Goal: Task Accomplishment & Management: Manage account settings

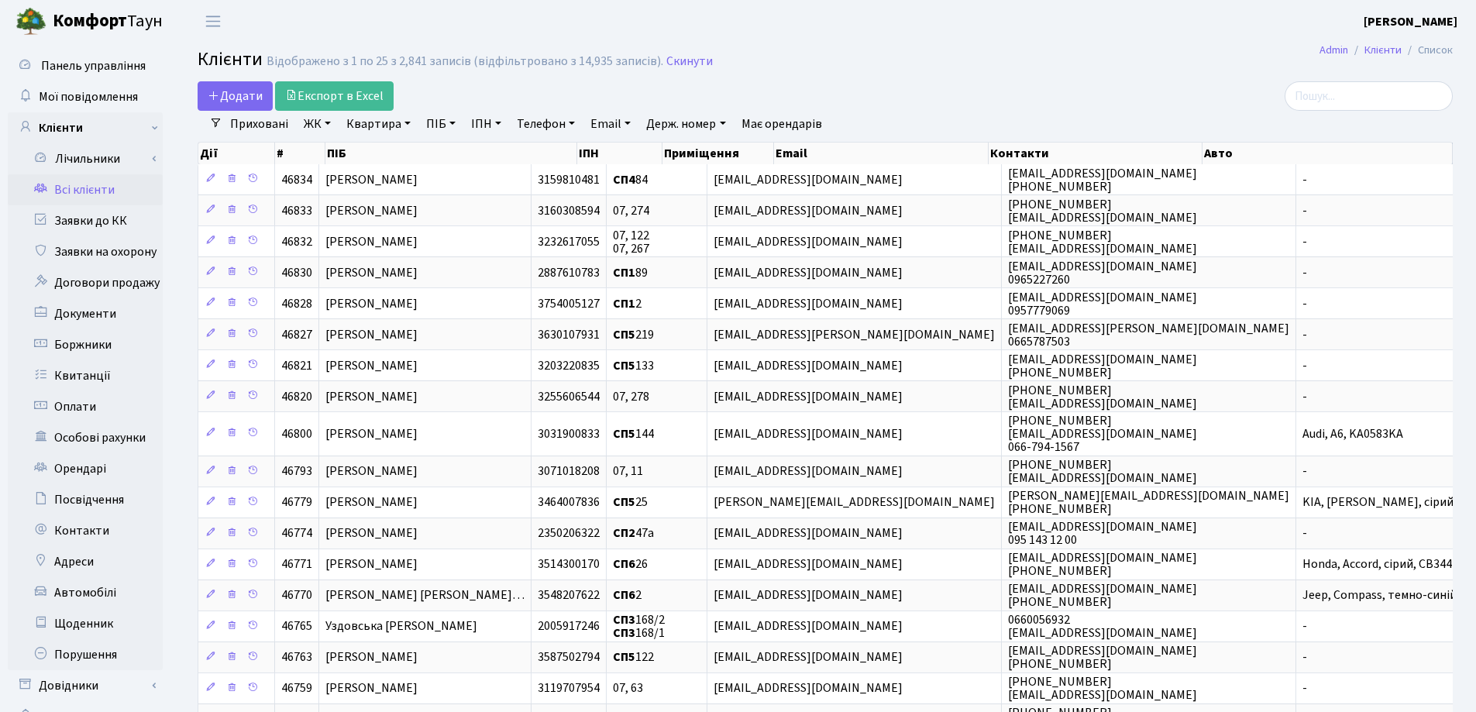
select select "25"
click at [1342, 95] on input "search" at bounding box center [1369, 95] width 168 height 29
click at [403, 126] on link "Квартира" at bounding box center [378, 124] width 77 height 26
type input "195"
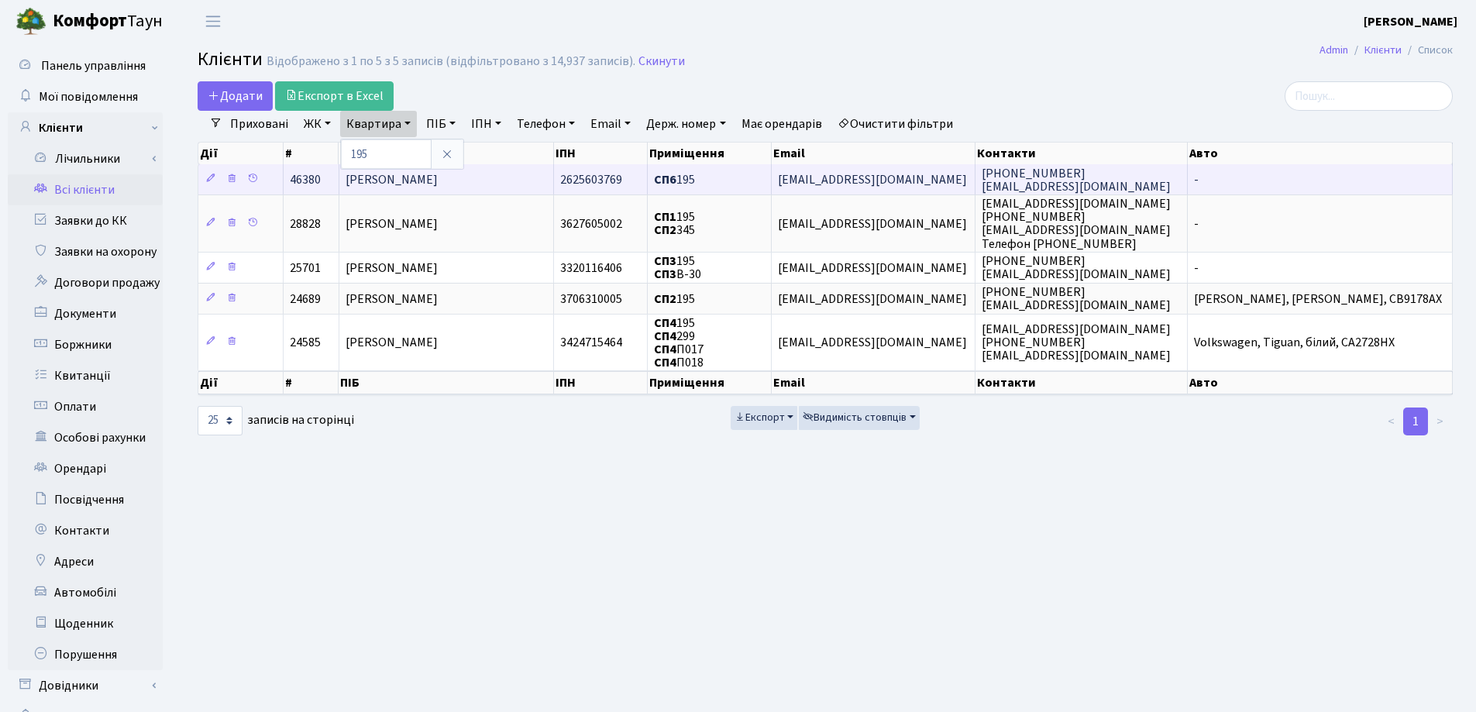
click at [438, 178] on span "Ковригіна Наталія Василівна" at bounding box center [392, 179] width 92 height 17
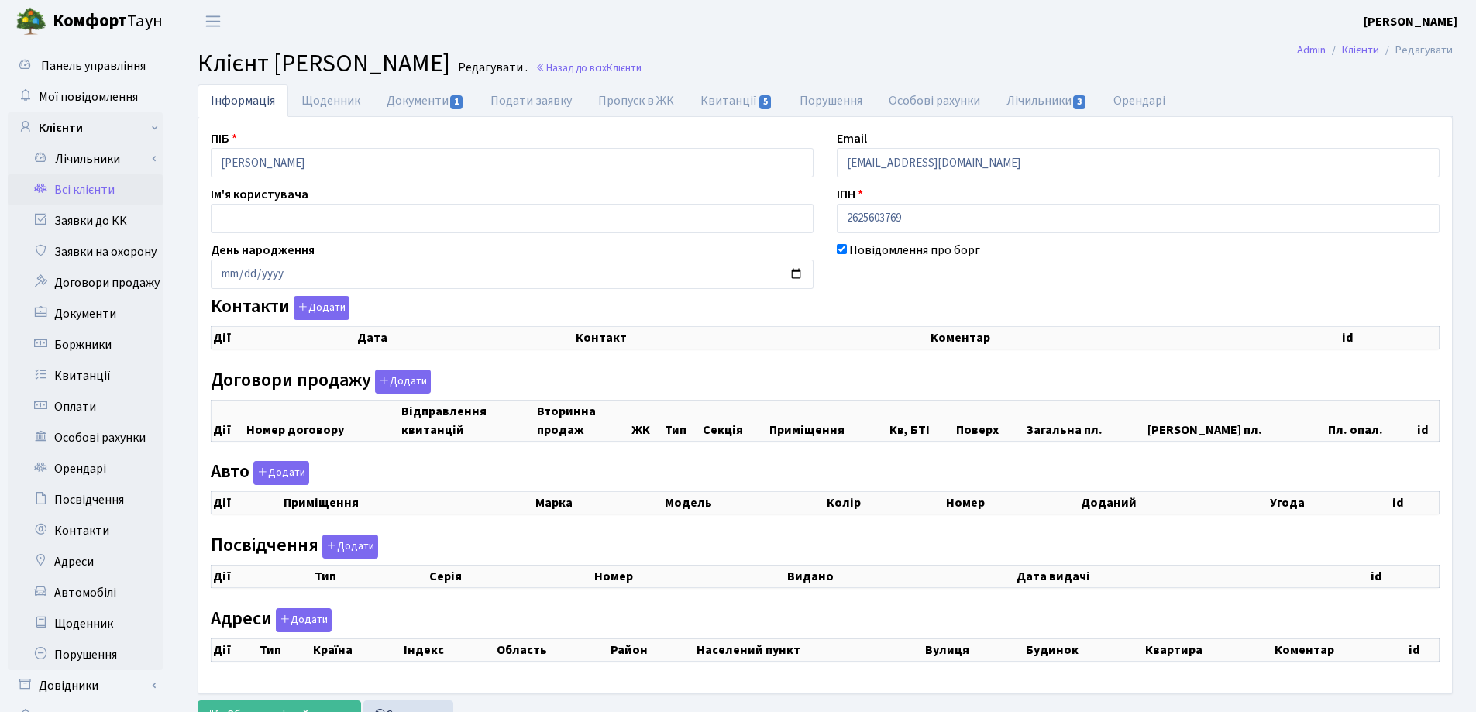
checkbox input "true"
select select "25"
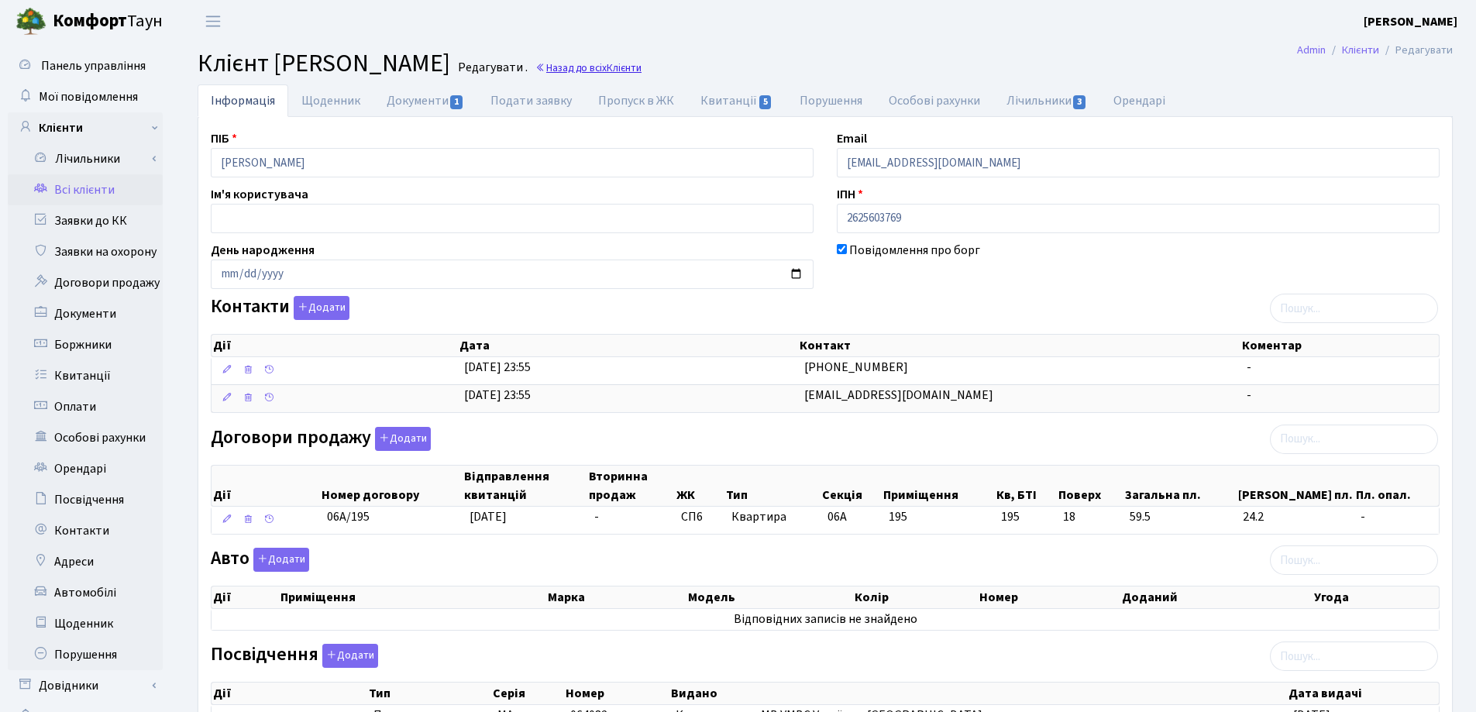
click at [641, 64] on link "Назад до всіх Клієнти" at bounding box center [588, 67] width 106 height 15
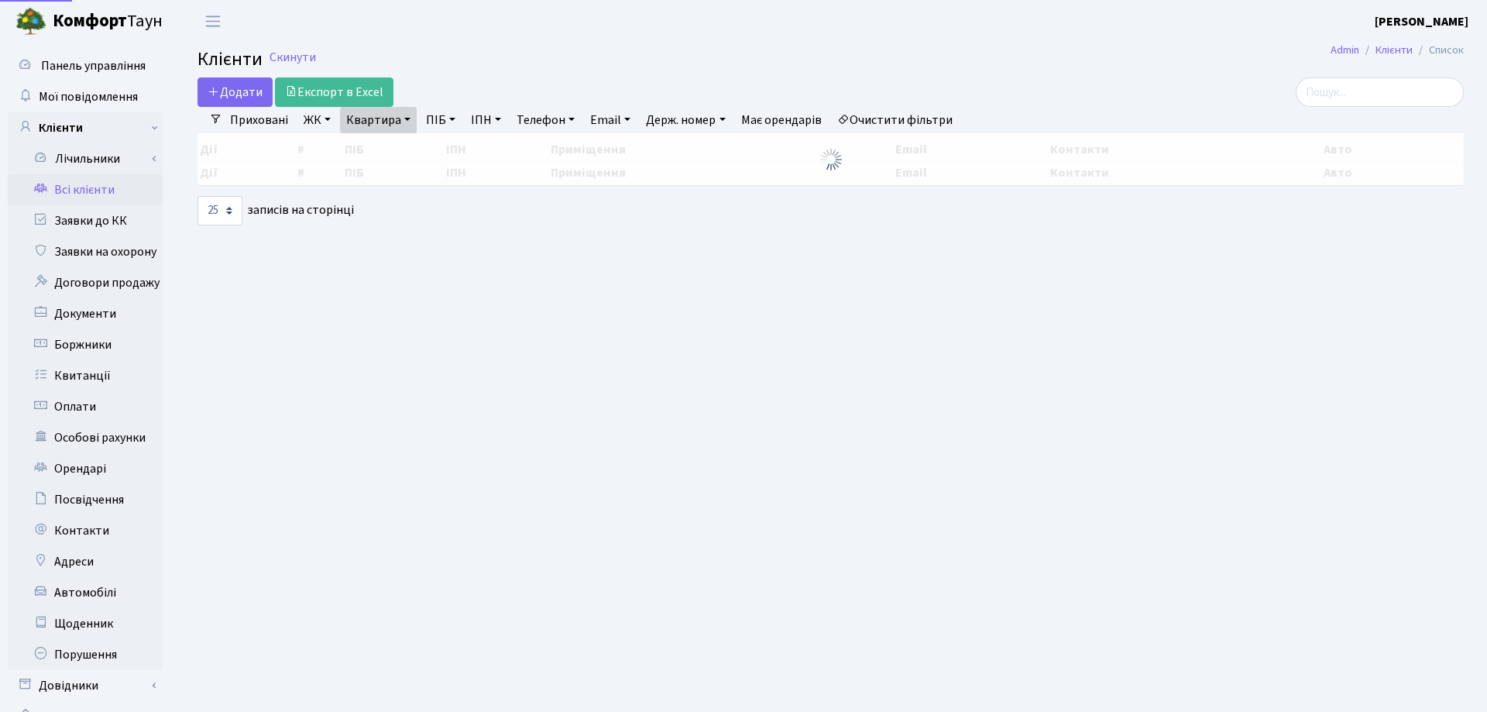
select select "25"
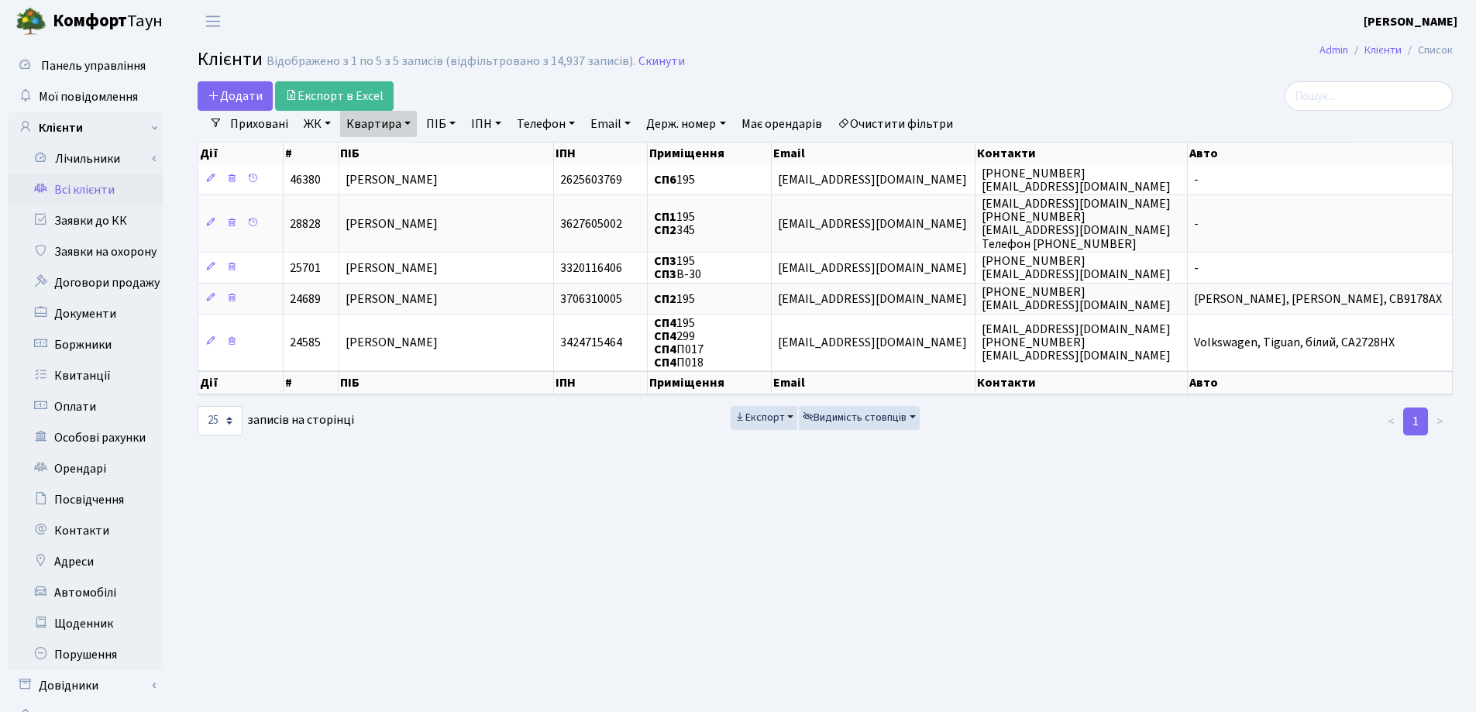
click at [409, 123] on link "Квартира" at bounding box center [378, 124] width 77 height 26
click at [449, 155] on icon at bounding box center [447, 154] width 12 height 12
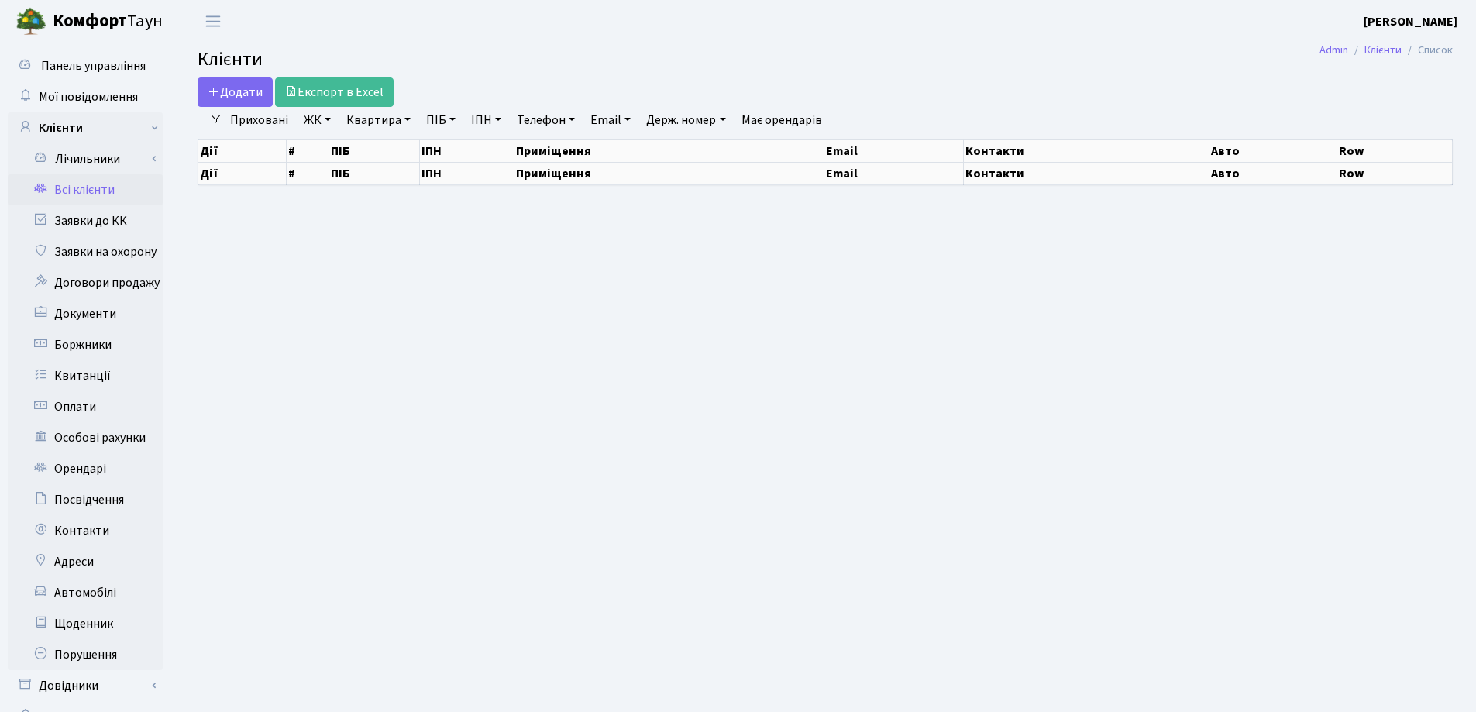
select select "25"
